Goal: Information Seeking & Learning: Learn about a topic

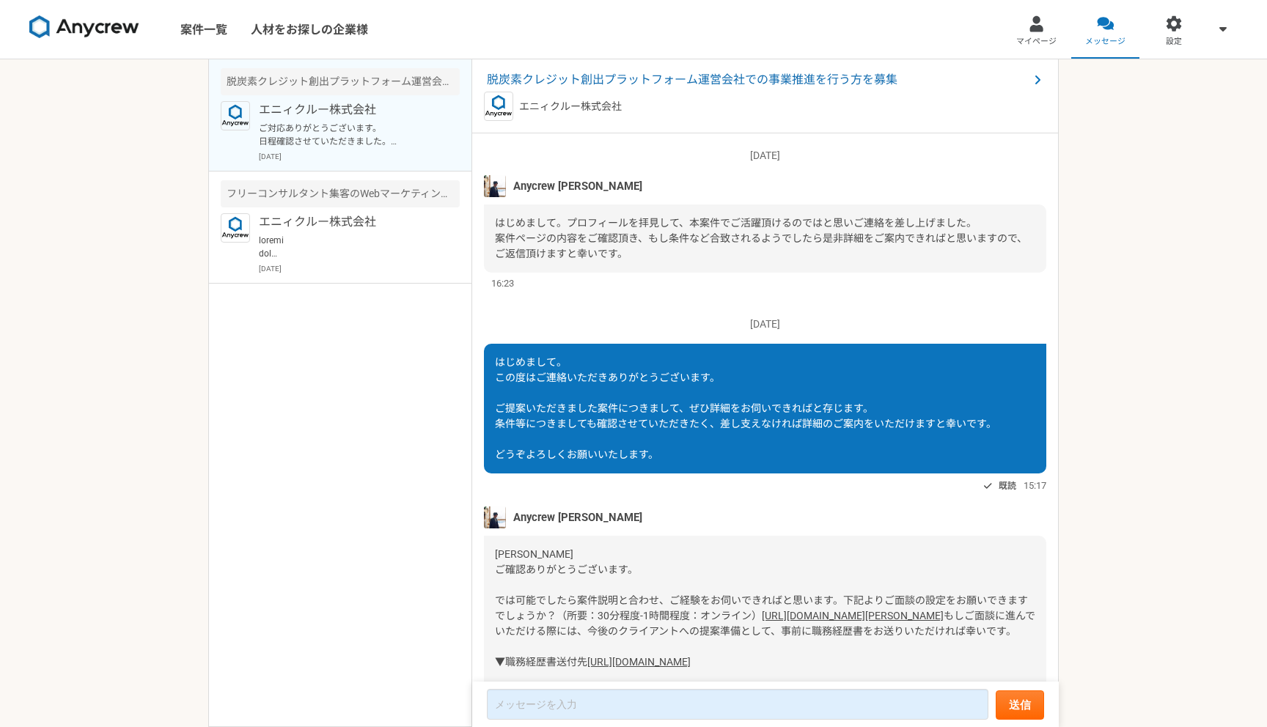
scroll to position [518, 0]
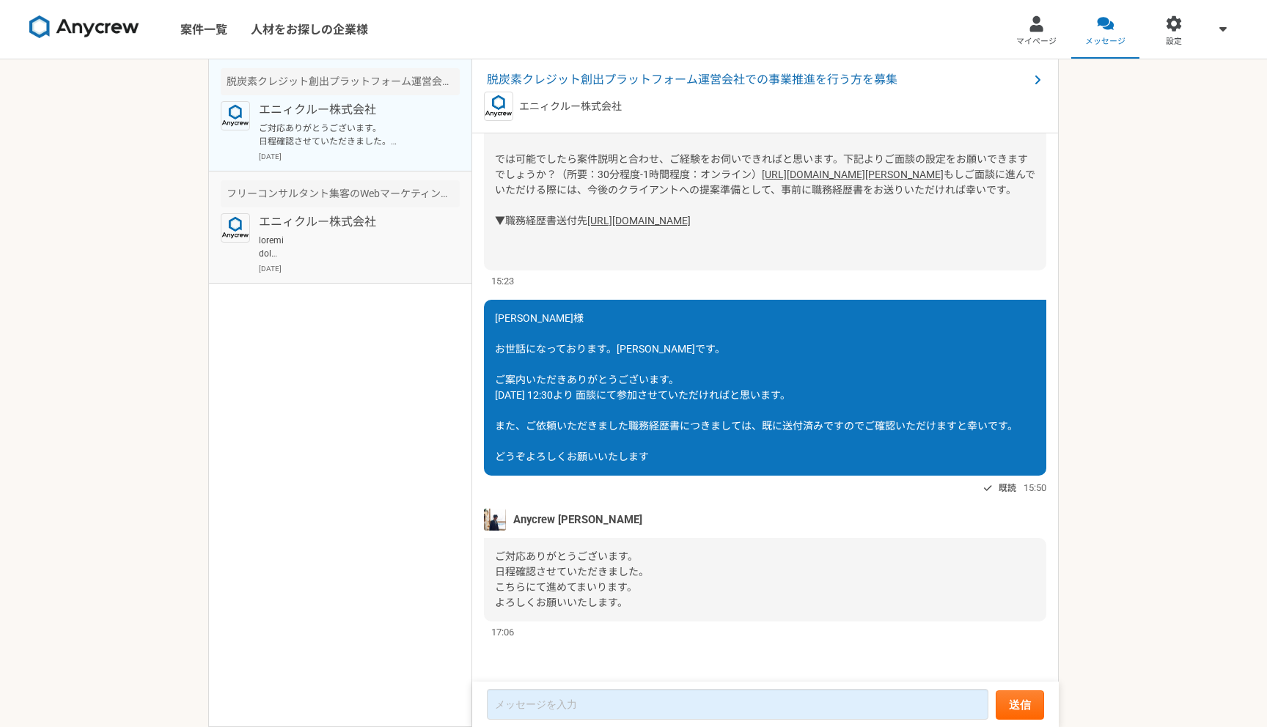
click at [411, 239] on p at bounding box center [349, 247] width 181 height 26
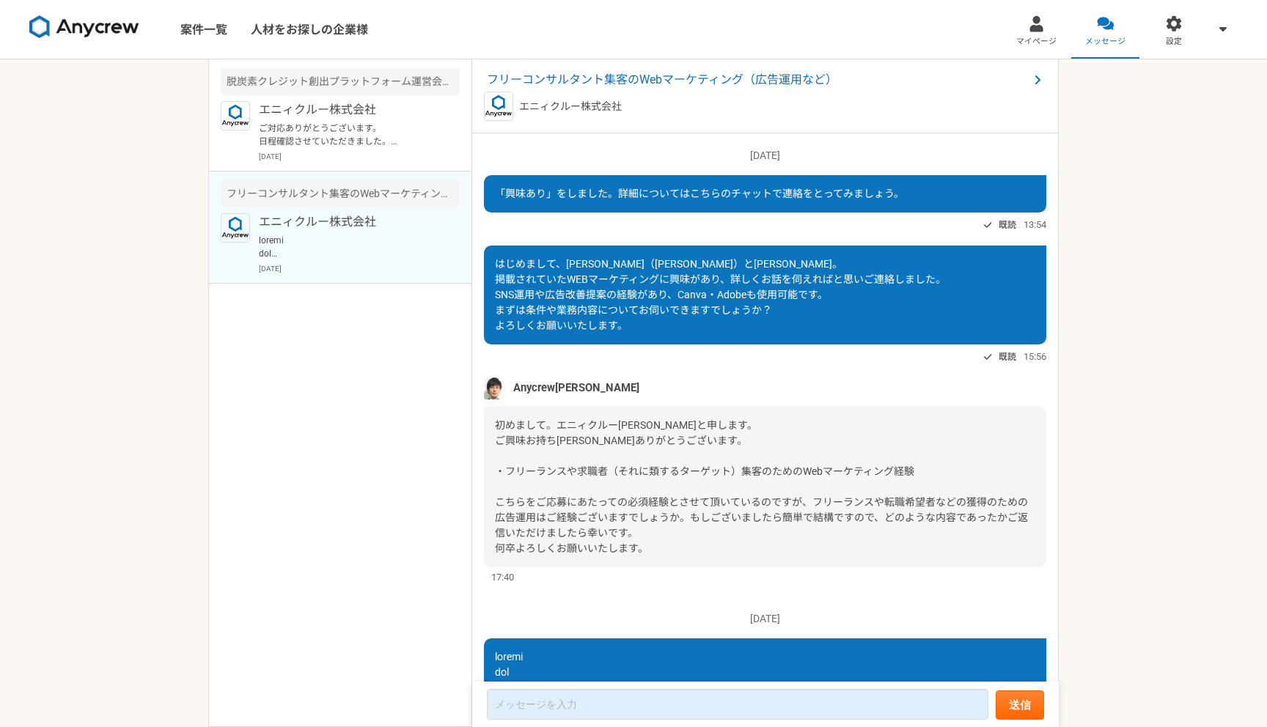
scroll to position [334, 0]
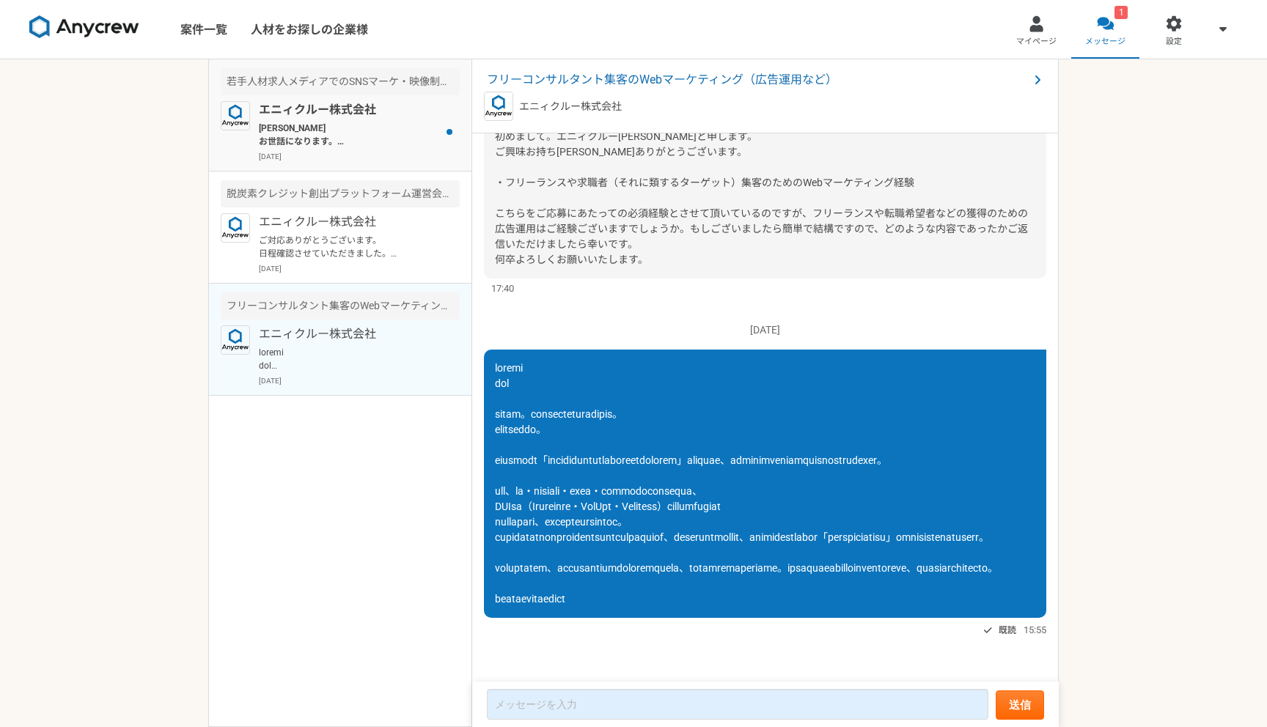
click at [361, 136] on p "[PERSON_NAME] お世話になります。 先日は面談のお時間ありがとうございました。 こちら案件ですが、先方の方から案件しました。 [PERSON_NA…" at bounding box center [349, 135] width 181 height 26
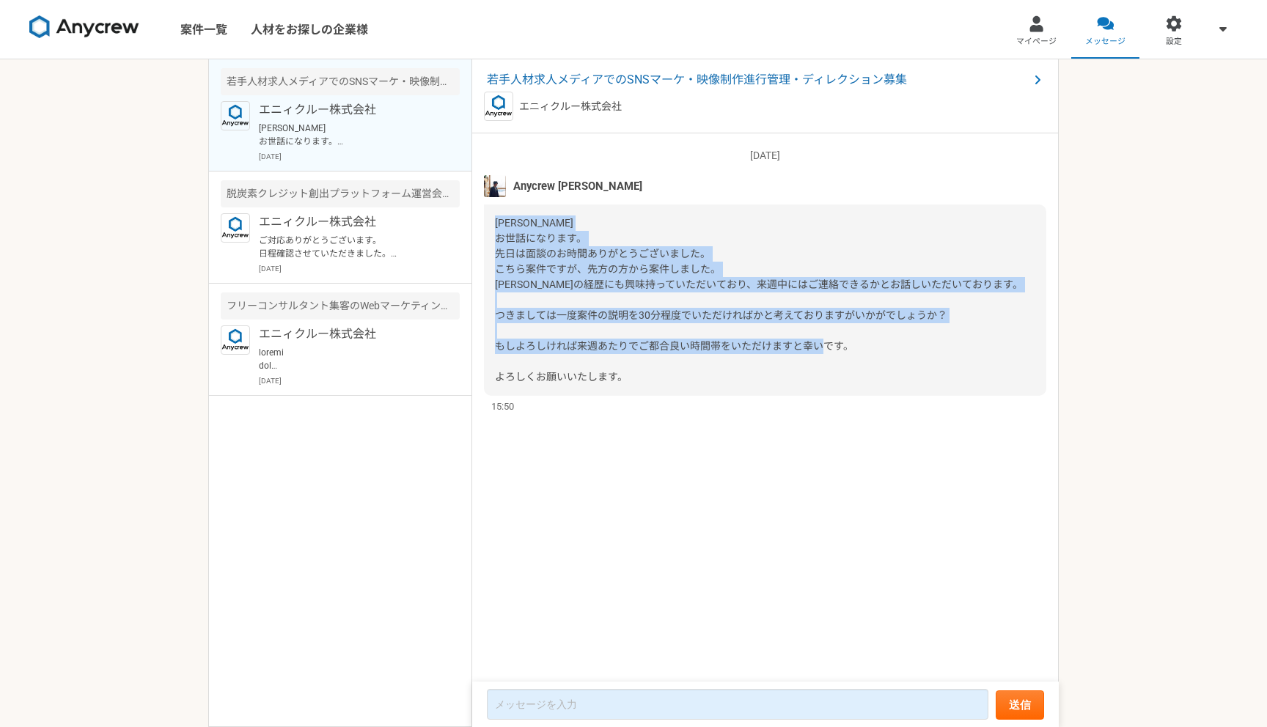
drag, startPoint x: 622, startPoint y: 380, endPoint x: 499, endPoint y: 212, distance: 207.8
click at [499, 212] on div "[PERSON_NAME] お世話になります。 先日は面談のお時間ありがとうございました。 こちら案件ですが、先方の方から案件しました。 [PERSON_NA…" at bounding box center [765, 300] width 562 height 191
copy span "[PERSON_NAME] お世話になります。 先日は面談のお時間ありがとうございました。 こちら案件ですが、先方の方から案件しました。 [PERSON_NA…"
click at [759, 81] on span "若手人材求人メディアでのSNSマーケ・映像制作進行管理・ディレクション募集" at bounding box center [758, 80] width 542 height 18
